Goal: Information Seeking & Learning: Learn about a topic

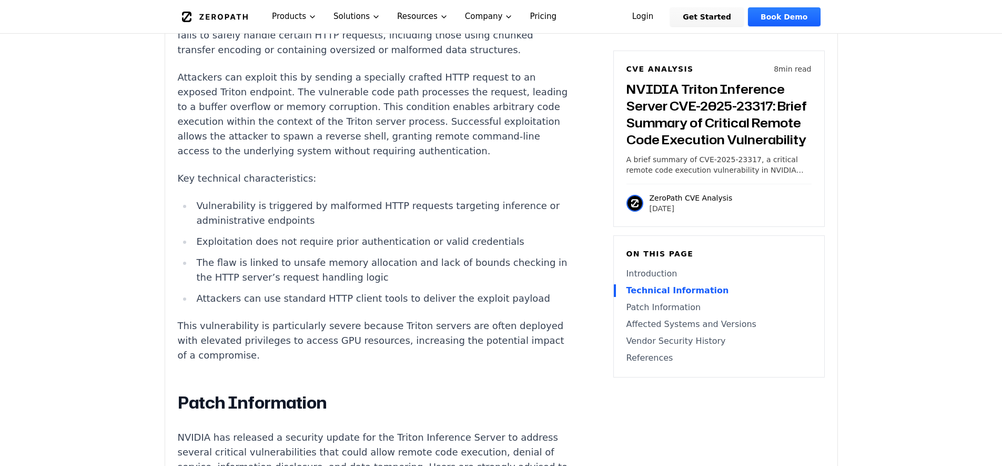
scroll to position [1231, 0]
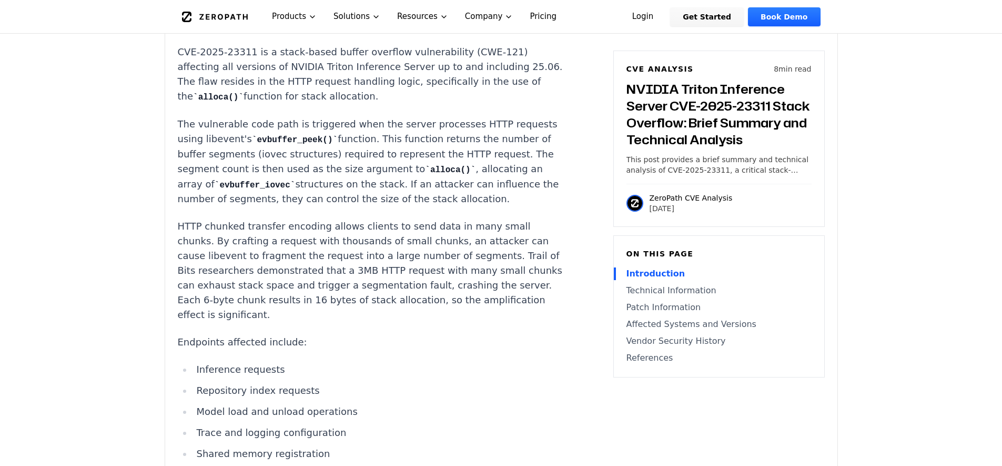
scroll to position [947, 0]
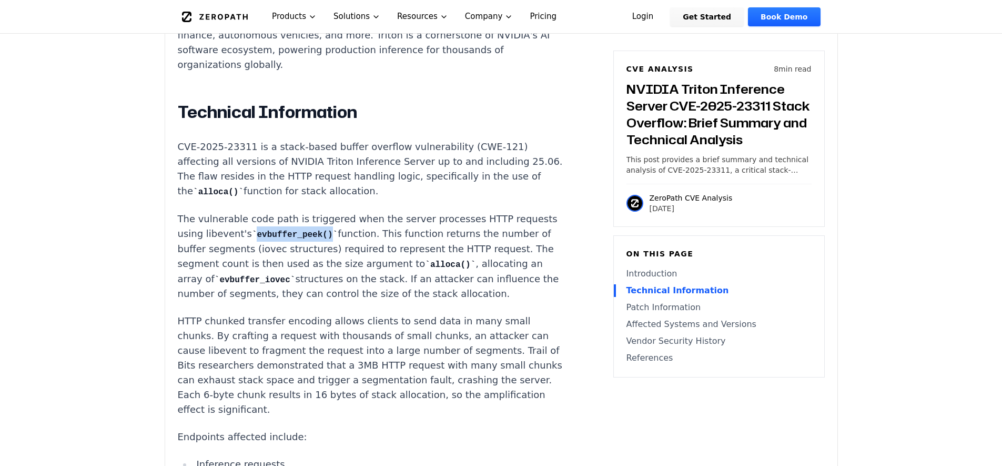
drag, startPoint x: 252, startPoint y: 218, endPoint x: 327, endPoint y: 221, distance: 75.3
click at [329, 230] on code "evbuffer_peek()" at bounding box center [295, 234] width 86 height 9
drag, startPoint x: 300, startPoint y: 260, endPoint x: 230, endPoint y: 270, distance: 70.6
click at [230, 270] on p "The vulnerable code path is triggered when the server processes HTTP requests u…" at bounding box center [373, 257] width 391 height 90
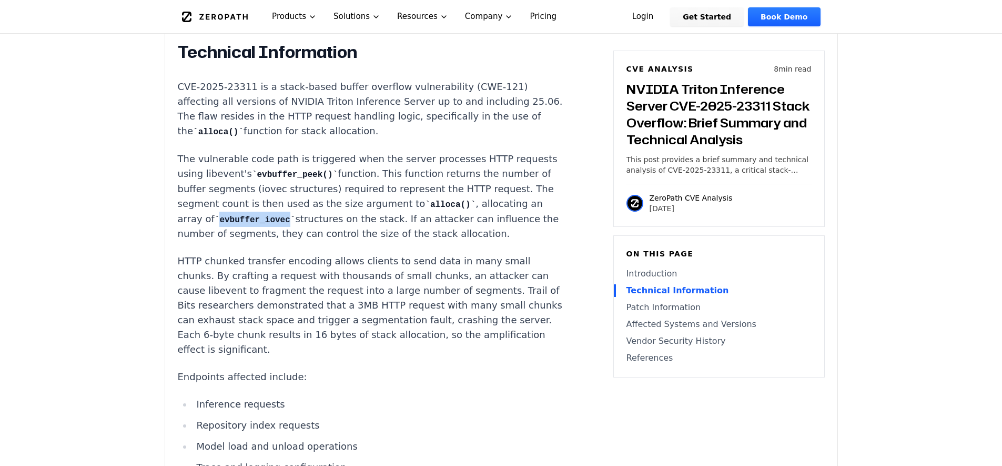
scroll to position [1042, 0]
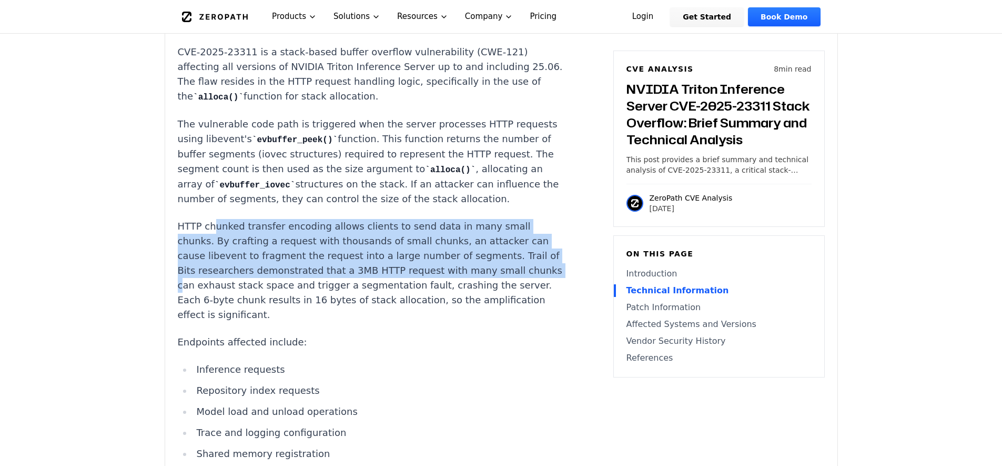
drag, startPoint x: 215, startPoint y: 216, endPoint x: 509, endPoint y: 260, distance: 298.0
click at [509, 260] on p "HTTP chunked transfer encoding allows clients to send data in many small chunks…" at bounding box center [373, 270] width 391 height 103
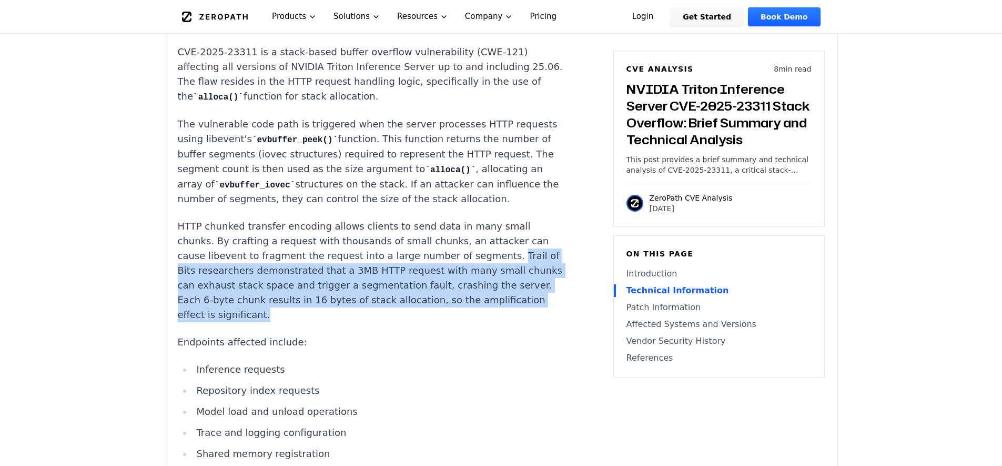
drag, startPoint x: 462, startPoint y: 239, endPoint x: 530, endPoint y: 297, distance: 89.2
click at [482, 252] on p "HTTP chunked transfer encoding allows clients to send data in many small chunks…" at bounding box center [373, 270] width 391 height 103
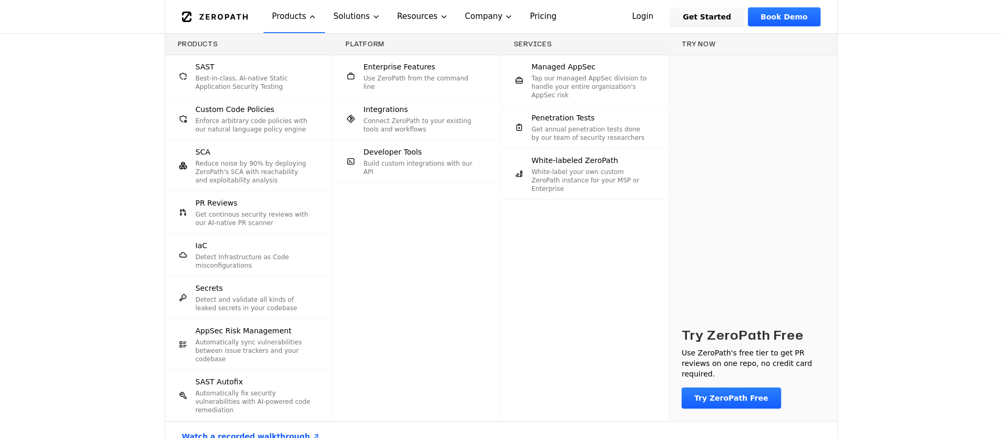
scroll to position [284, 0]
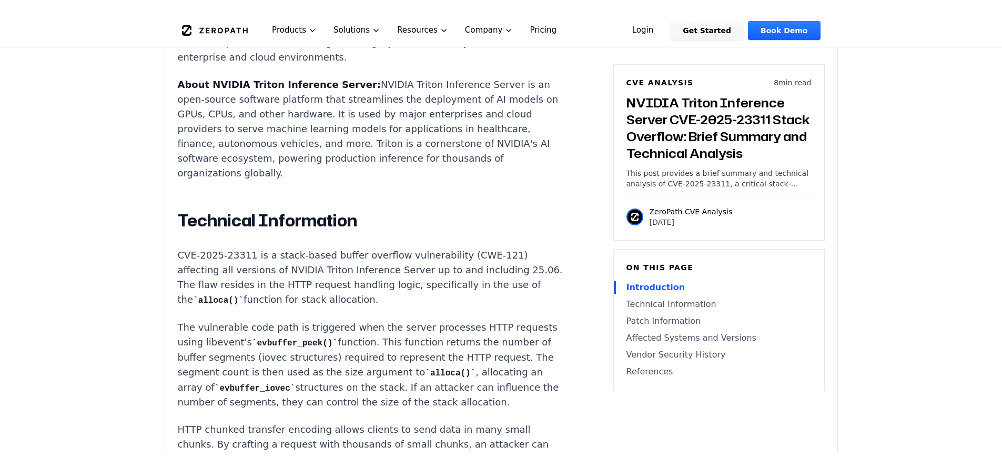
scroll to position [1042, 0]
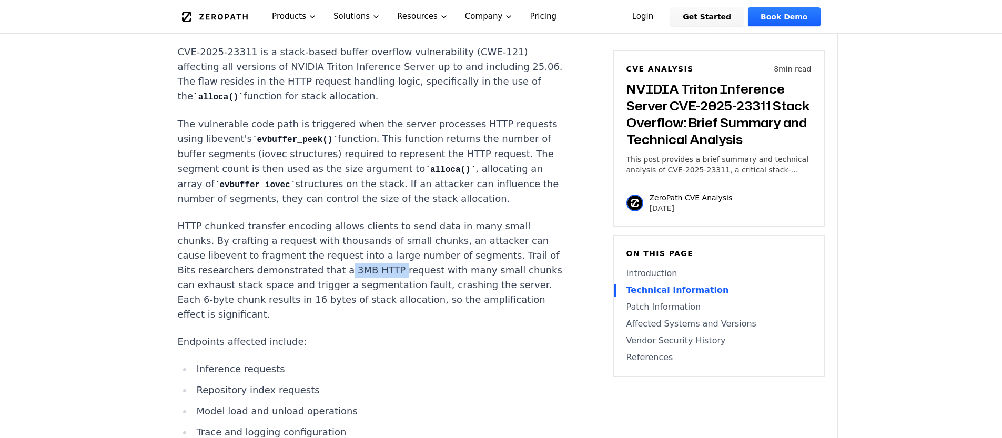
drag, startPoint x: 317, startPoint y: 257, endPoint x: 365, endPoint y: 259, distance: 48.0
click at [365, 259] on p "HTTP chunked transfer encoding allows clients to send data in many small chunks…" at bounding box center [373, 270] width 391 height 103
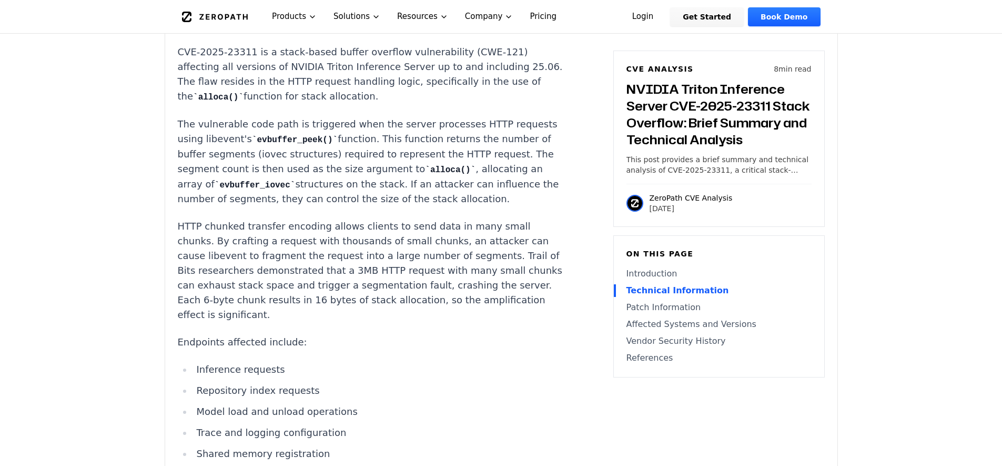
click at [361, 82] on p "CVE-2025-23311 is a stack-based buffer overflow vulnerability (CWE-121) affecti…" at bounding box center [373, 74] width 391 height 59
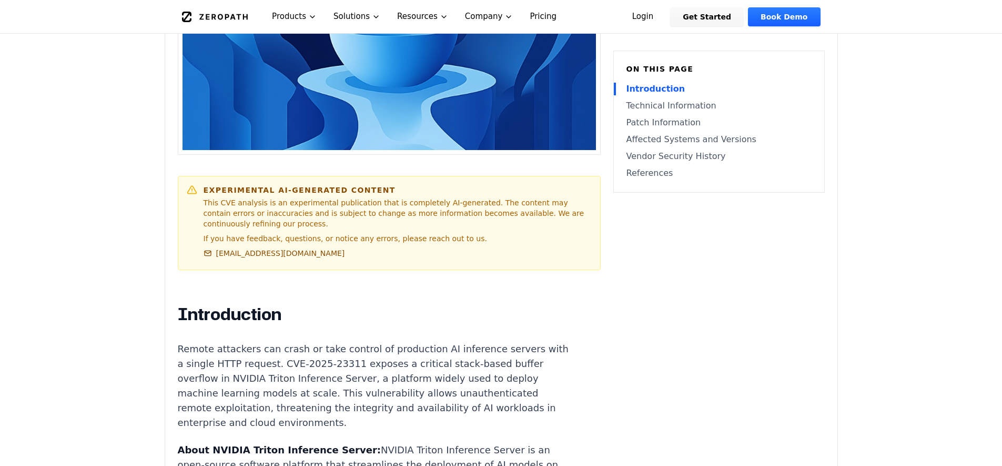
scroll to position [758, 0]
